Goal: Check status: Check status

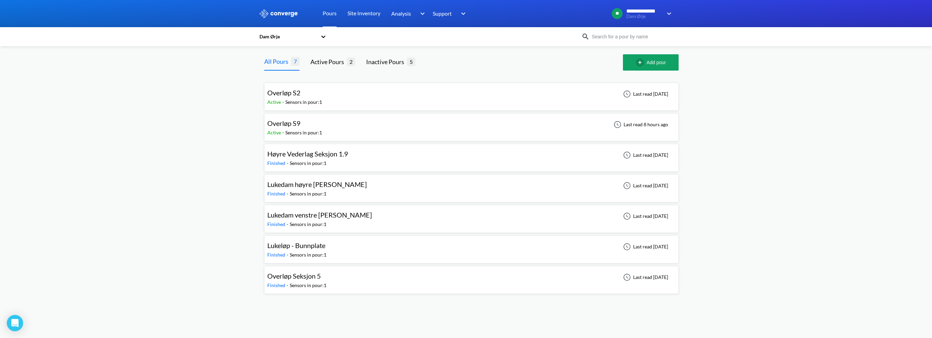
click at [340, 126] on div "Overløp S9 Active - Sensors in pour: 1 Last read 8 hours ago" at bounding box center [471, 128] width 408 height 22
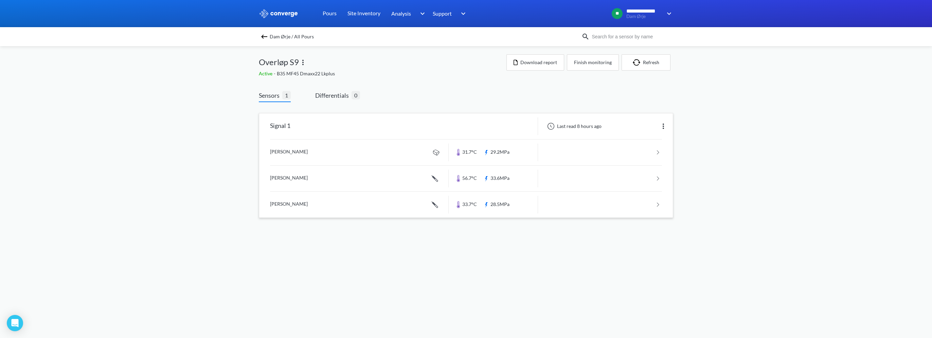
click at [664, 126] on img at bounding box center [663, 126] width 8 height 8
drag, startPoint x: 707, startPoint y: 131, endPoint x: 689, endPoint y: 140, distance: 20.1
click at [705, 132] on div "**********" at bounding box center [466, 116] width 932 height 232
click at [662, 151] on link at bounding box center [466, 153] width 392 height 26
click at [658, 179] on link at bounding box center [466, 179] width 392 height 26
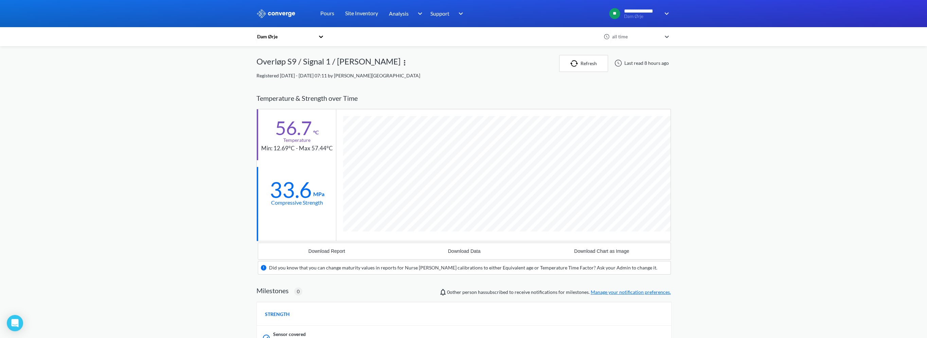
scroll to position [433, 414]
